Goal: Find specific page/section

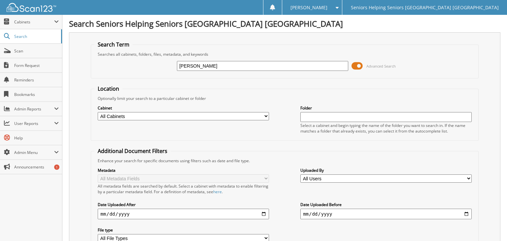
type input "[PERSON_NAME]"
drag, startPoint x: 183, startPoint y: 69, endPoint x: 171, endPoint y: 68, distance: 11.9
click at [177, 68] on input "[PERSON_NAME]" at bounding box center [262, 66] width 171 height 10
type input "[PERSON_NAME]"
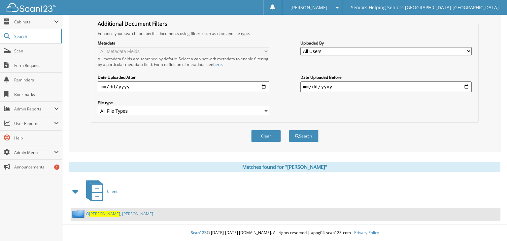
scroll to position [132, 0]
click at [98, 216] on span "[PERSON_NAME]" at bounding box center [104, 214] width 31 height 6
